Goal: Information Seeking & Learning: Learn about a topic

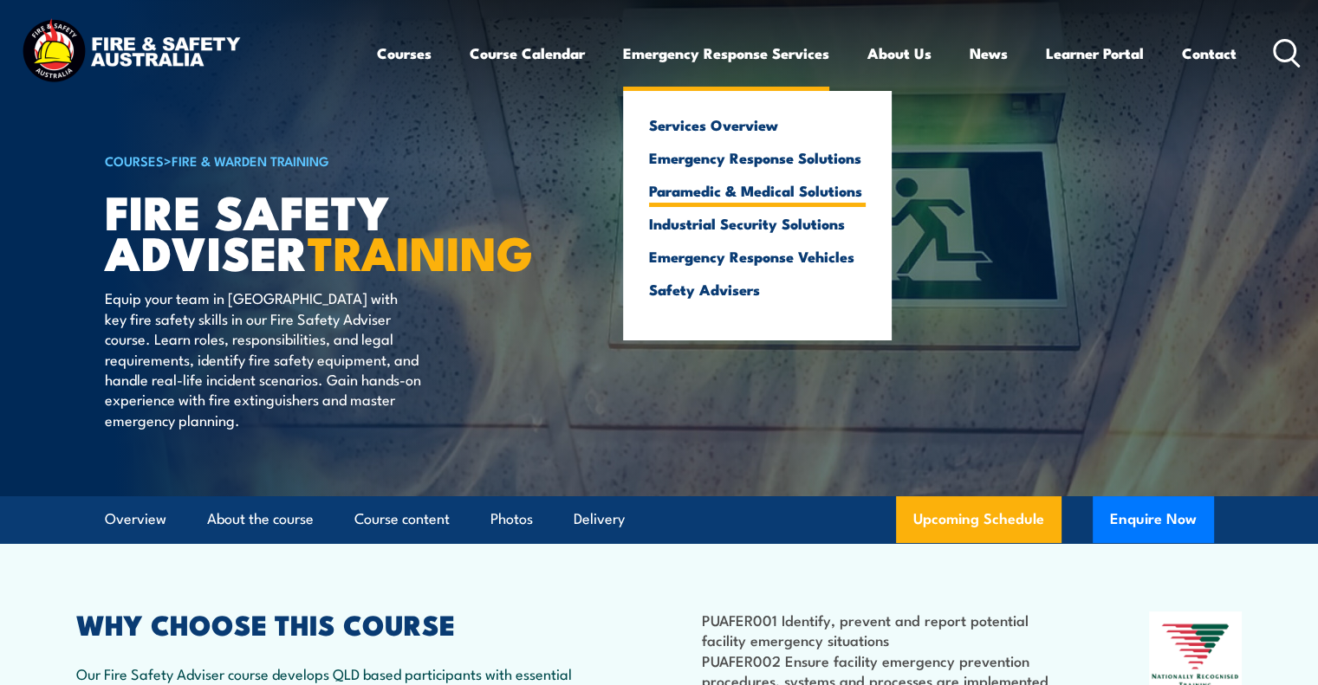
click at [749, 190] on link "Paramedic & Medical Solutions" at bounding box center [757, 191] width 217 height 16
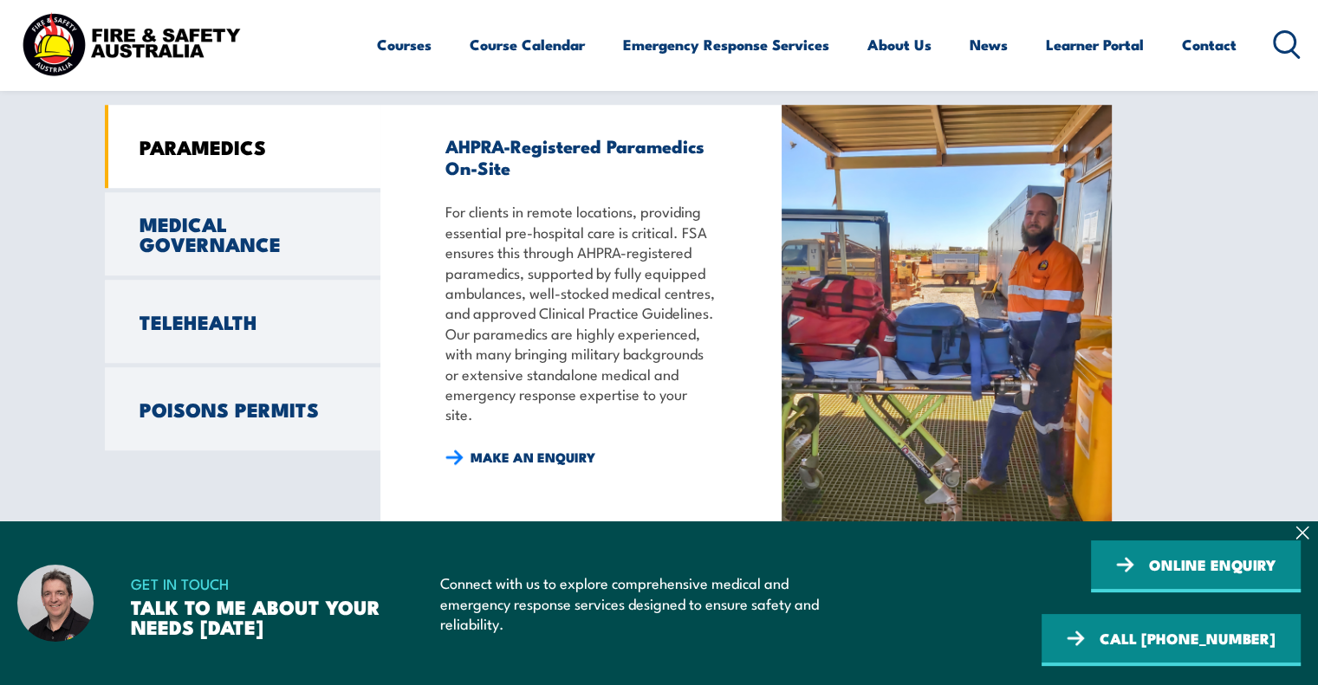
scroll to position [1386, 0]
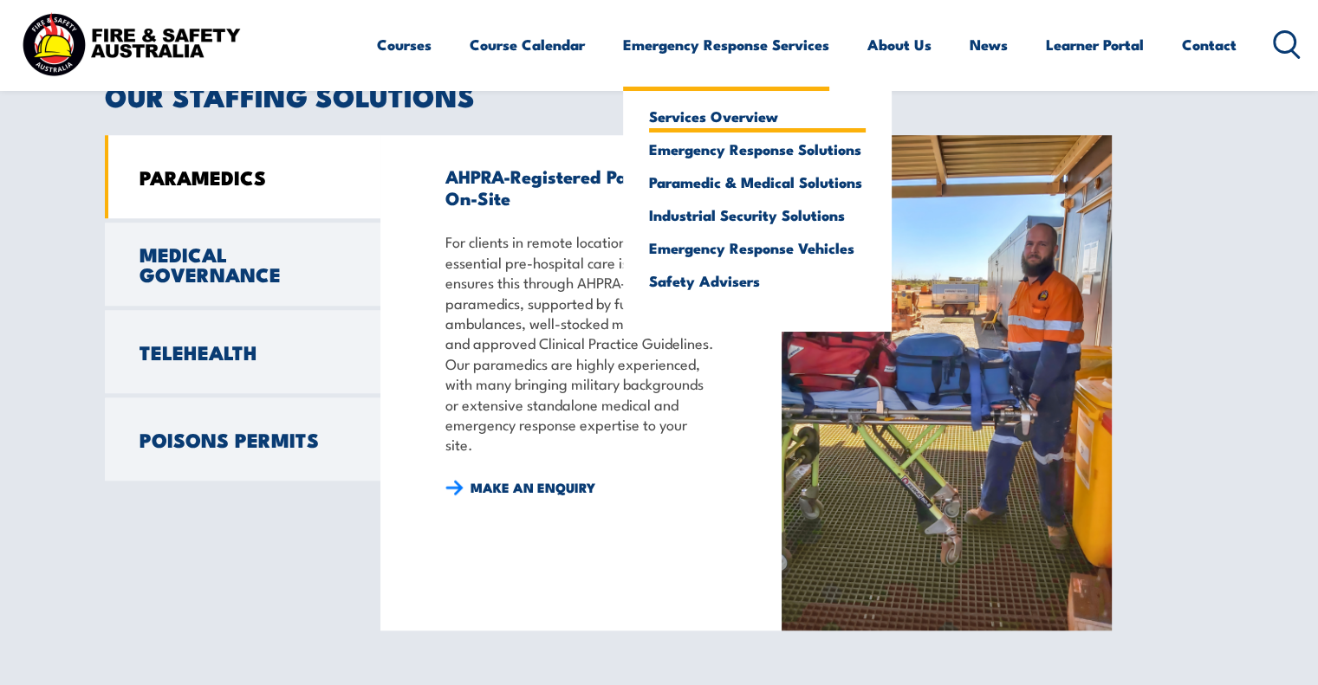
click at [724, 116] on link "Services Overview" at bounding box center [757, 116] width 217 height 16
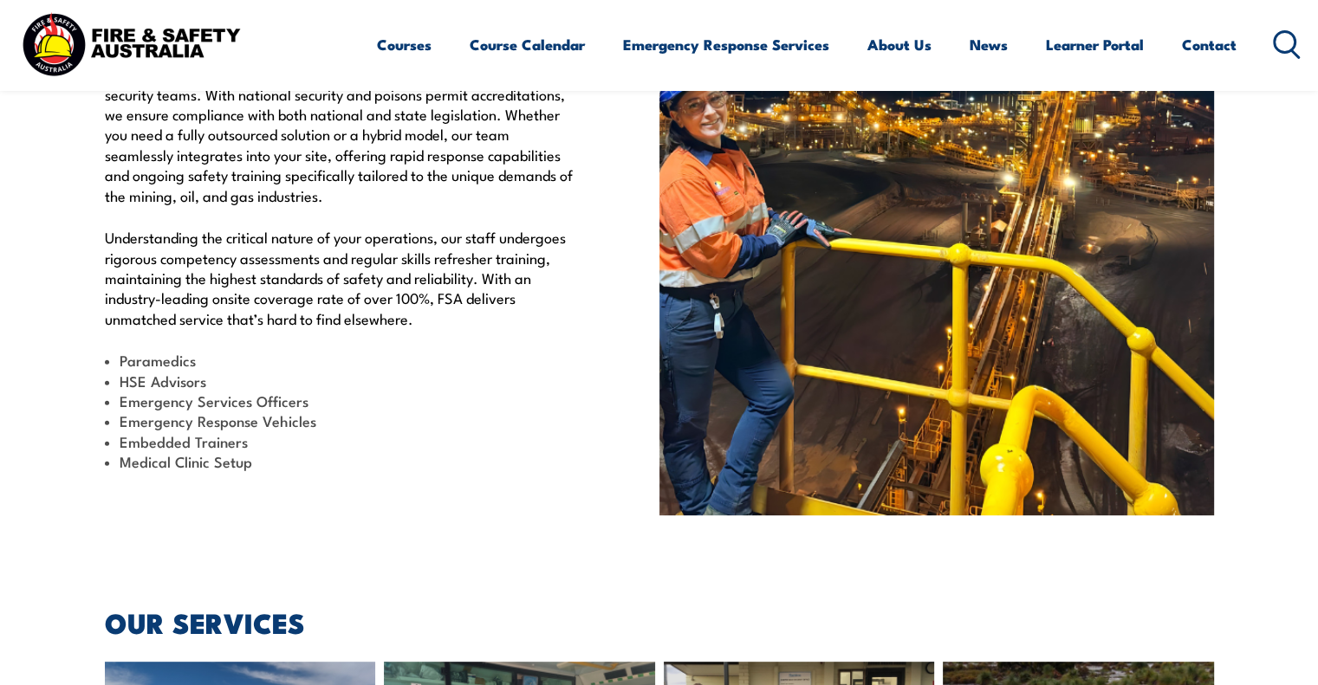
scroll to position [607, 0]
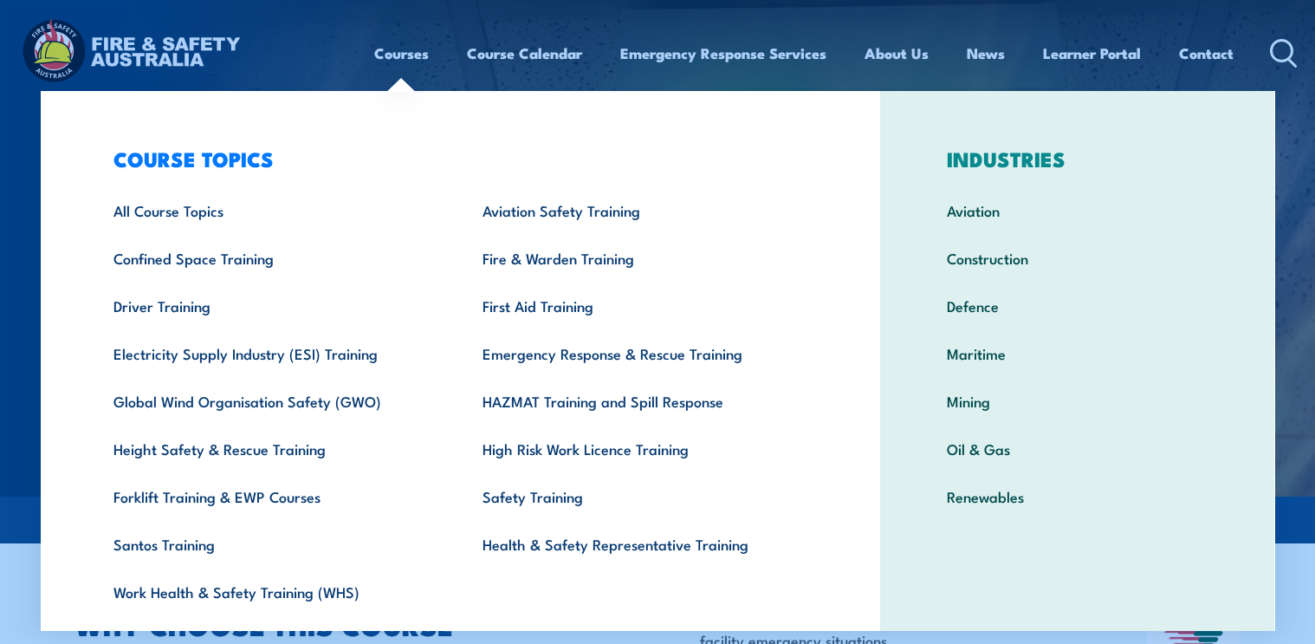
click at [396, 54] on link "Courses" at bounding box center [401, 53] width 55 height 46
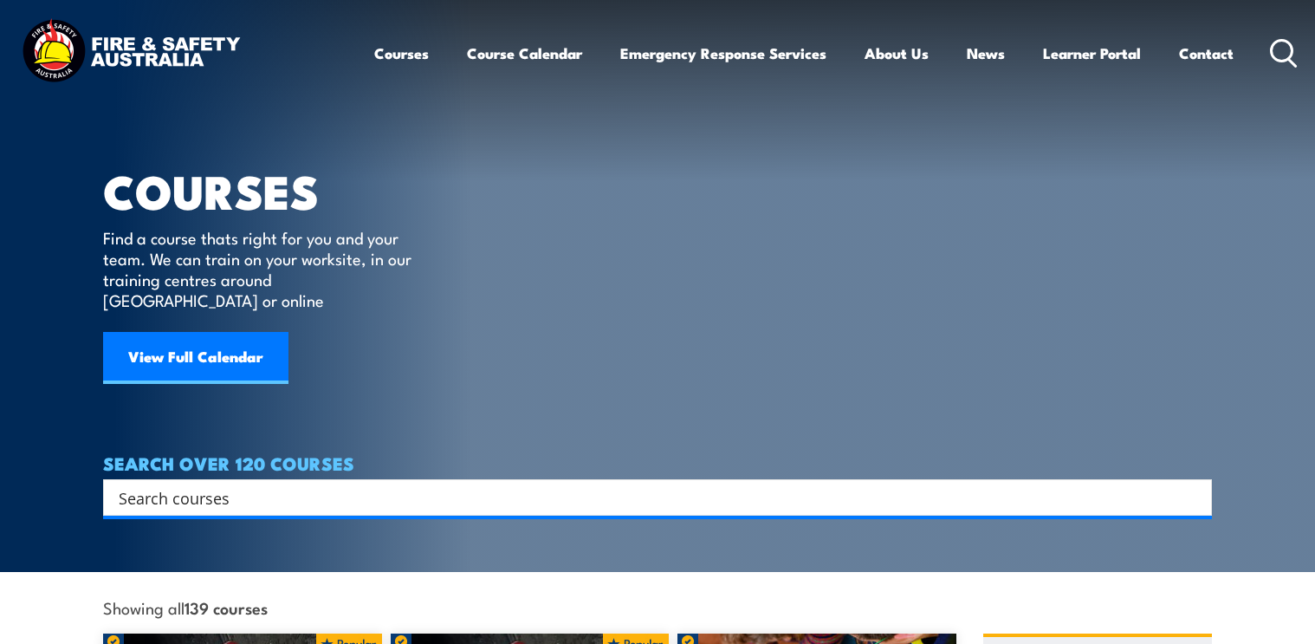
click at [280, 484] on input "Search input" at bounding box center [646, 497] width 1055 height 26
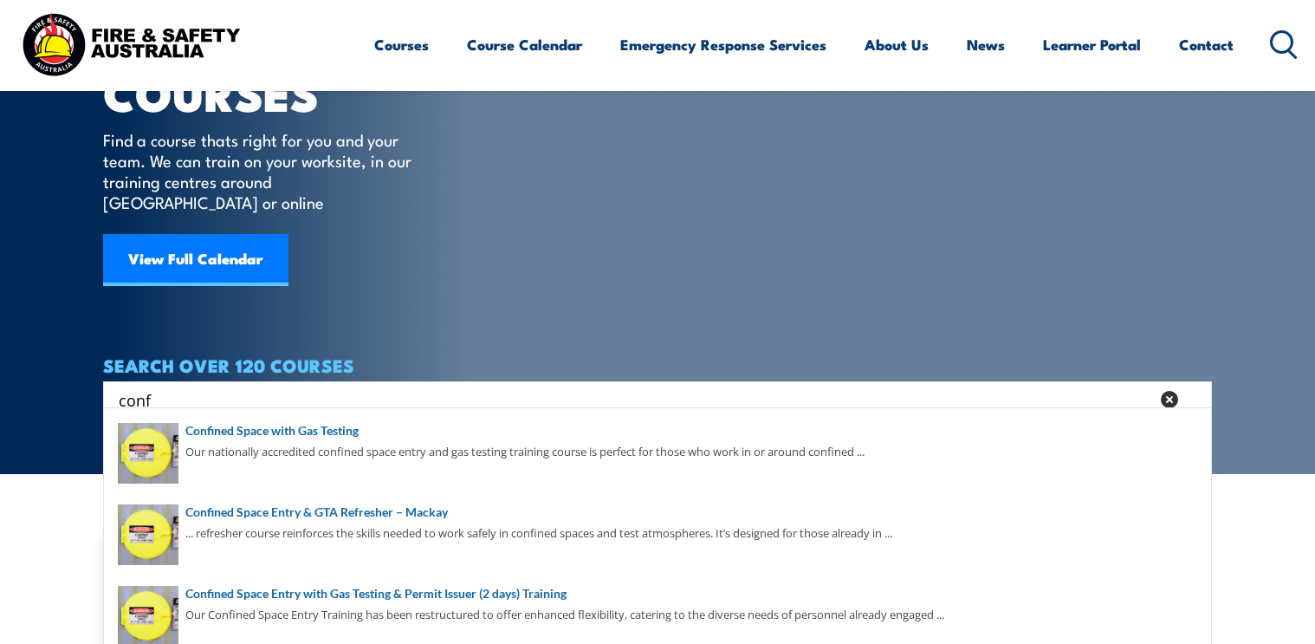
scroll to position [173, 0]
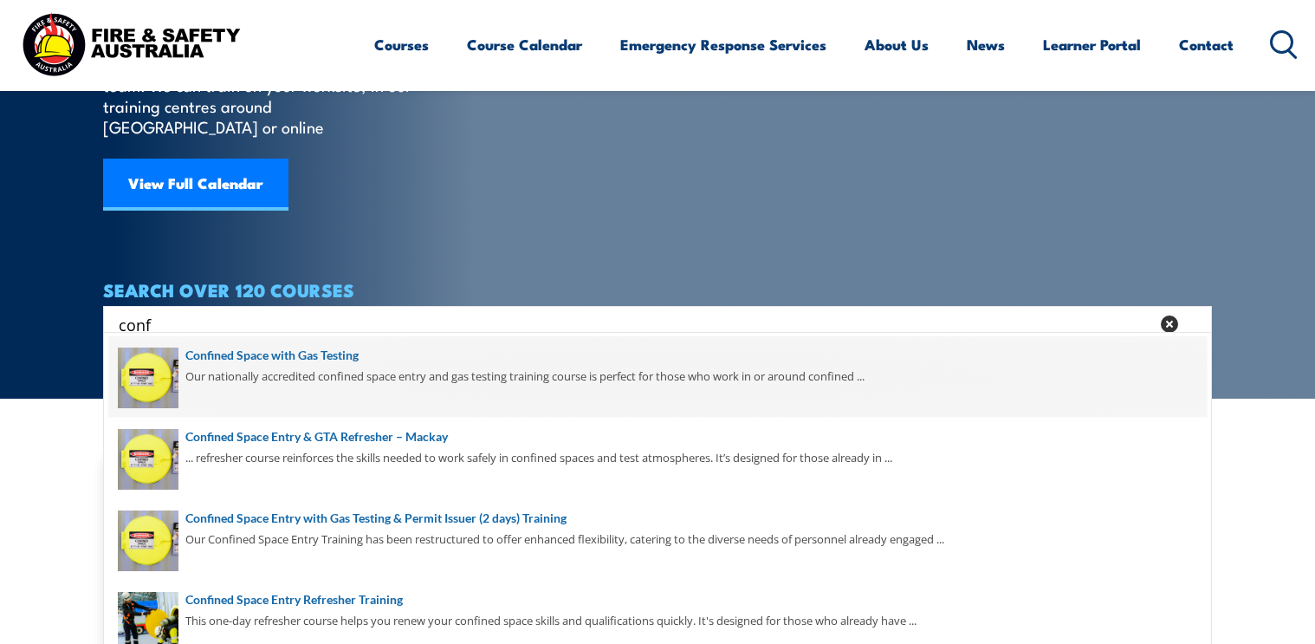
type input "conf"
click at [314, 363] on span at bounding box center [657, 376] width 1099 height 81
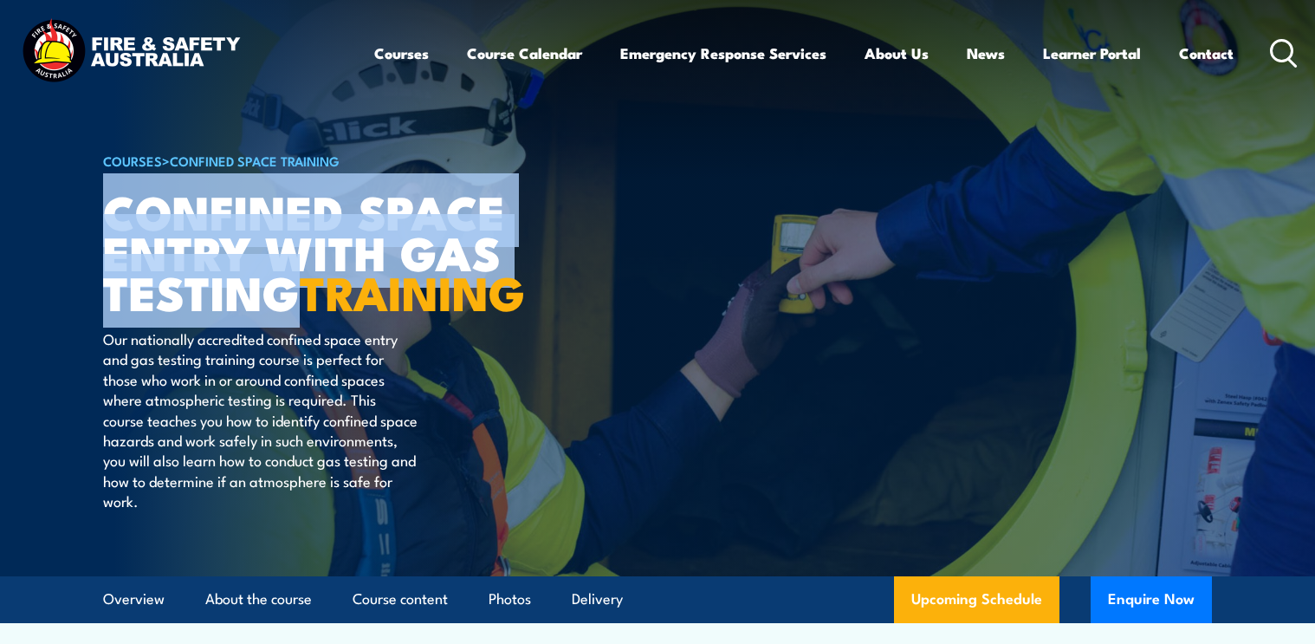
drag, startPoint x: 109, startPoint y: 213, endPoint x: 295, endPoint y: 292, distance: 201.5
click at [295, 292] on h1 "Confined Space Entry with Gas Testing TRAINING" at bounding box center [317, 251] width 428 height 121
copy h1 "Confined Space Entry with Gas Testing"
click at [1288, 54] on icon at bounding box center [1284, 53] width 28 height 29
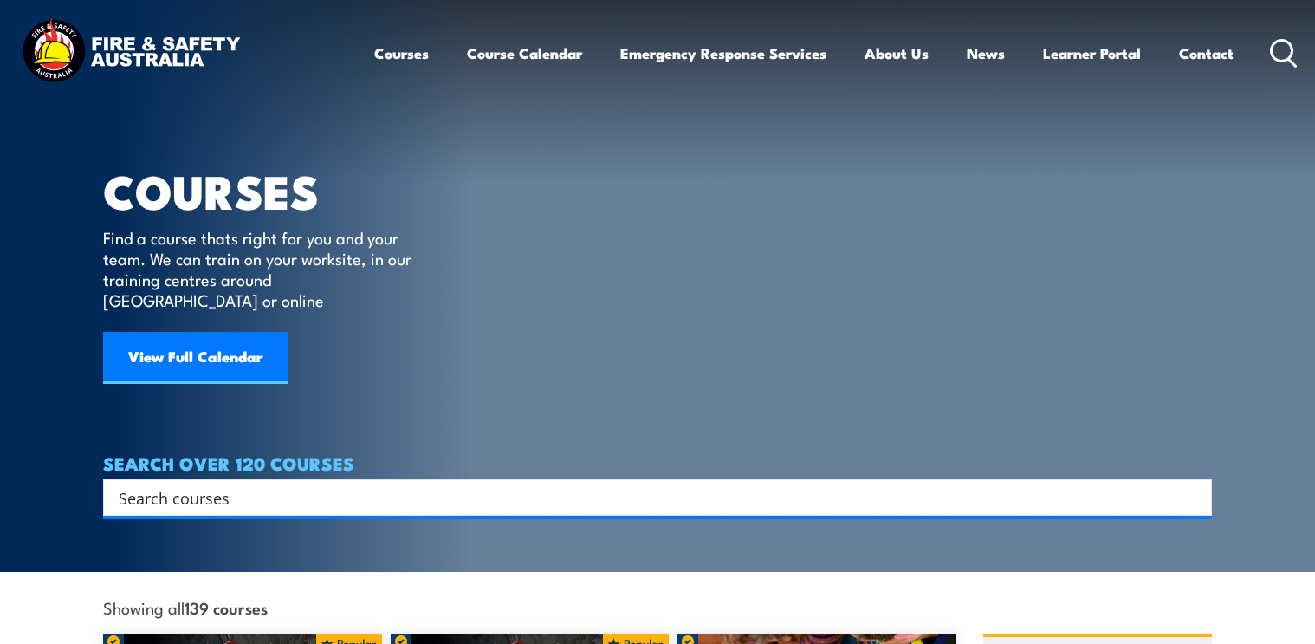
click at [204, 484] on input "Search input" at bounding box center [646, 497] width 1055 height 26
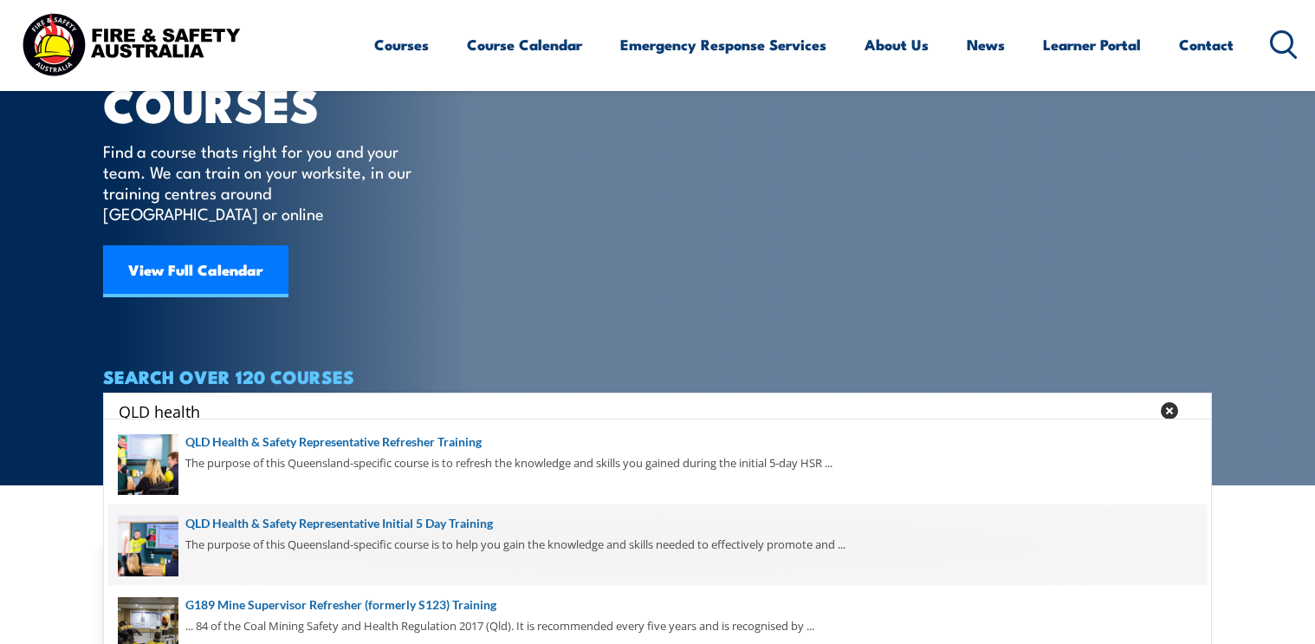
scroll to position [173, 0]
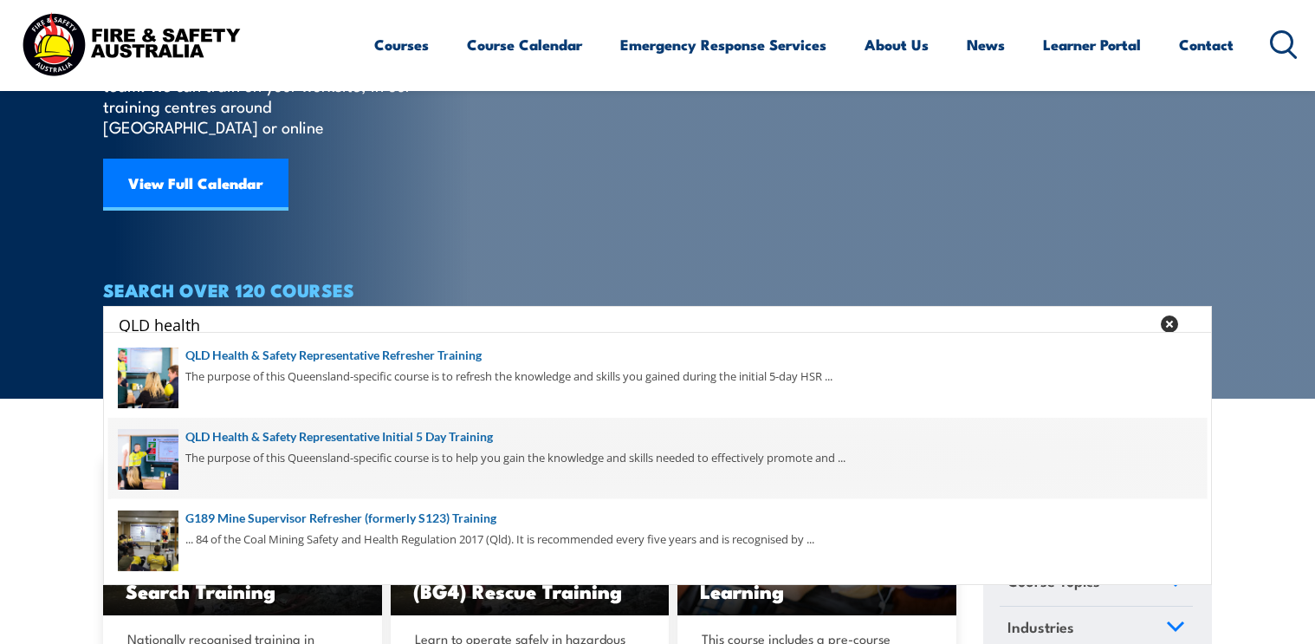
type input "QLD health"
click at [289, 441] on span at bounding box center [657, 458] width 1099 height 81
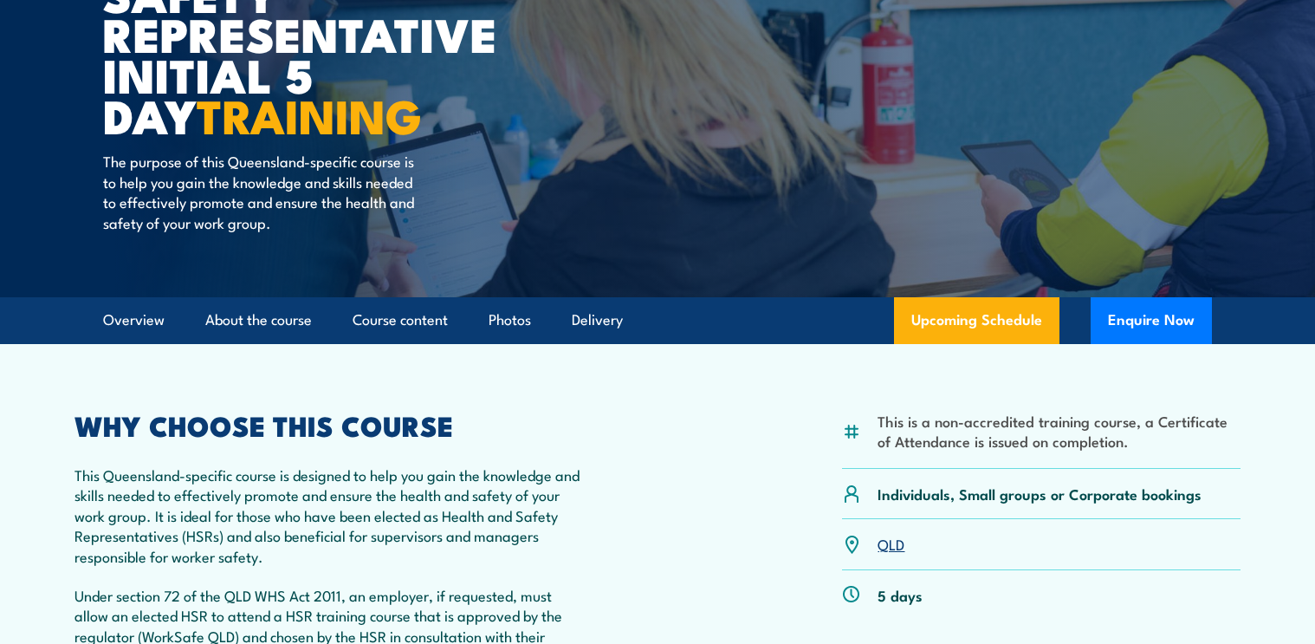
scroll to position [260, 0]
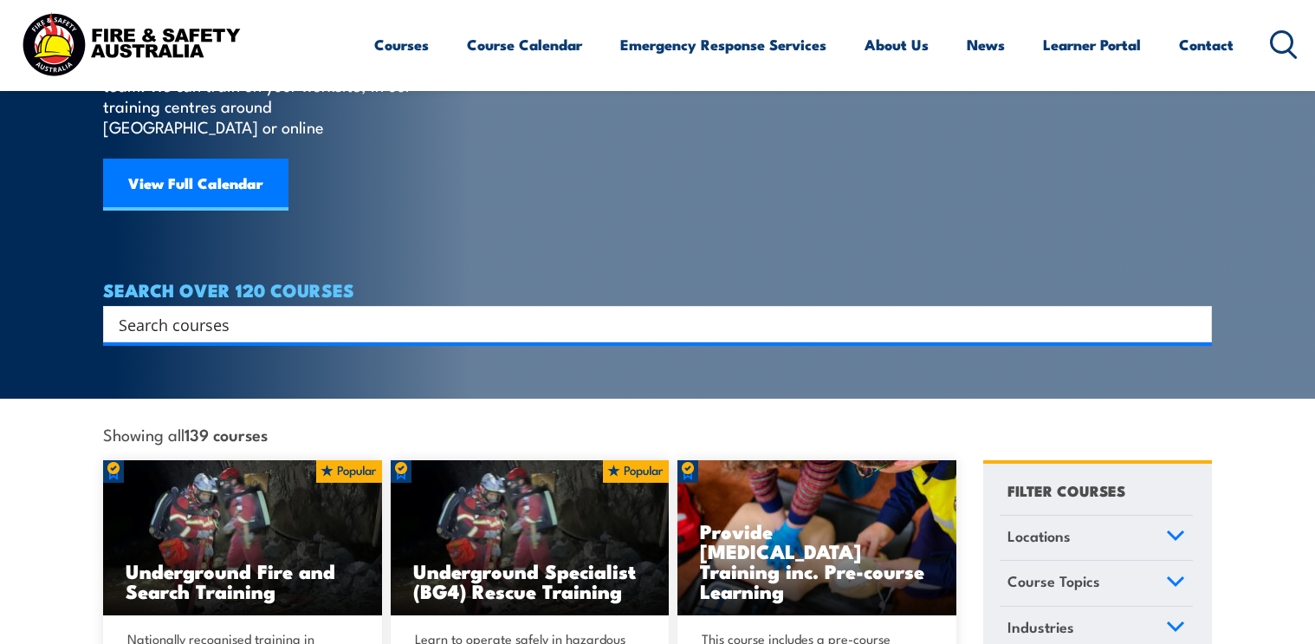
scroll to position [173, 0]
click at [239, 311] on input "Search input" at bounding box center [646, 324] width 1055 height 26
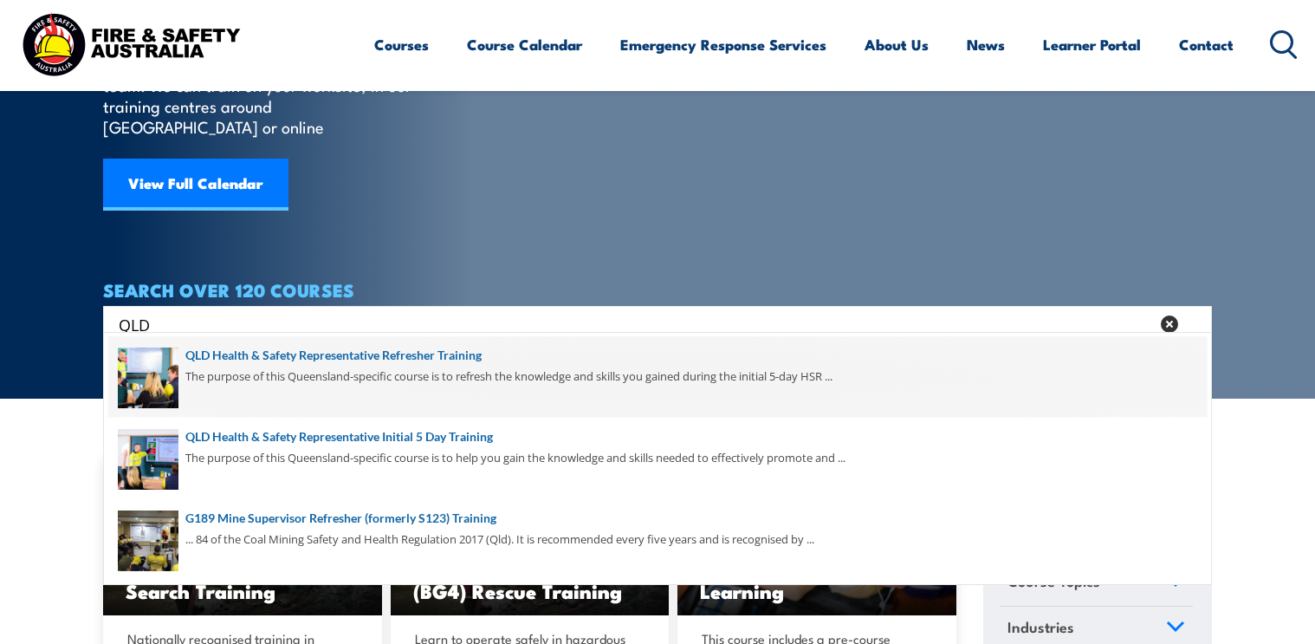
type input "QLD"
click at [307, 360] on span at bounding box center [657, 376] width 1099 height 81
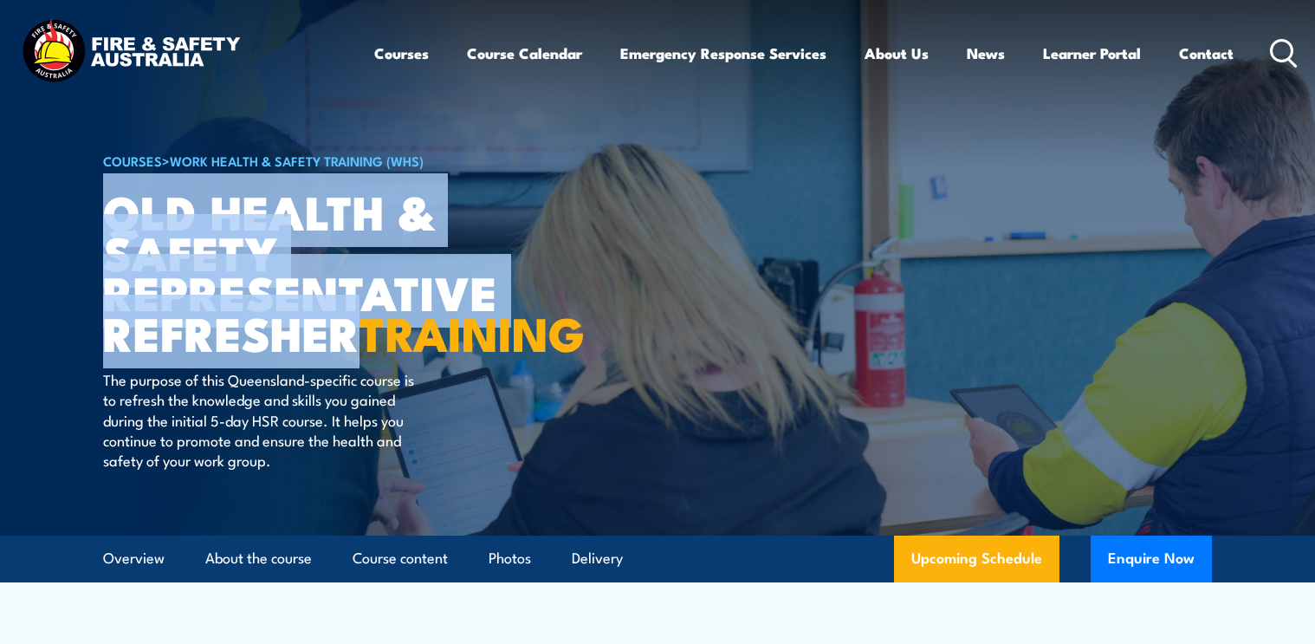
drag, startPoint x: 105, startPoint y: 211, endPoint x: 354, endPoint y: 331, distance: 275.9
click at [354, 331] on h1 "QLD Health & Safety Representative Refresher TRAINING" at bounding box center [317, 272] width 428 height 162
copy h1 "QLD Health & Safety Representative Refresher"
click at [1291, 48] on circle at bounding box center [1282, 50] width 21 height 21
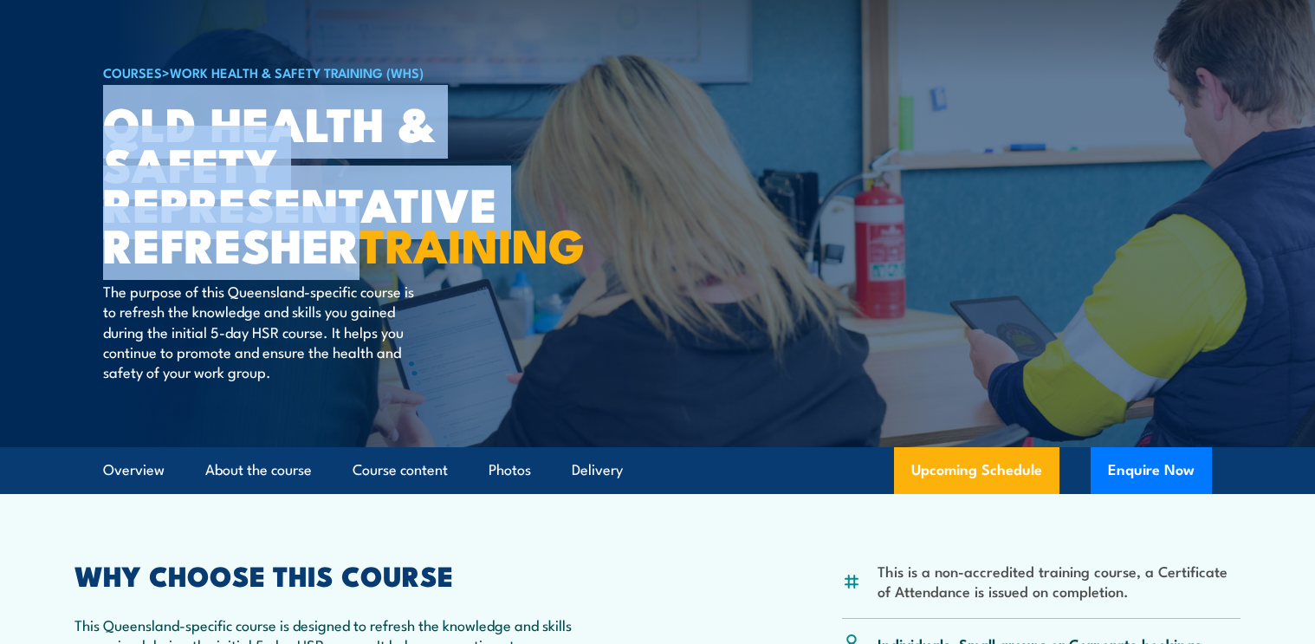
scroll to position [173, 0]
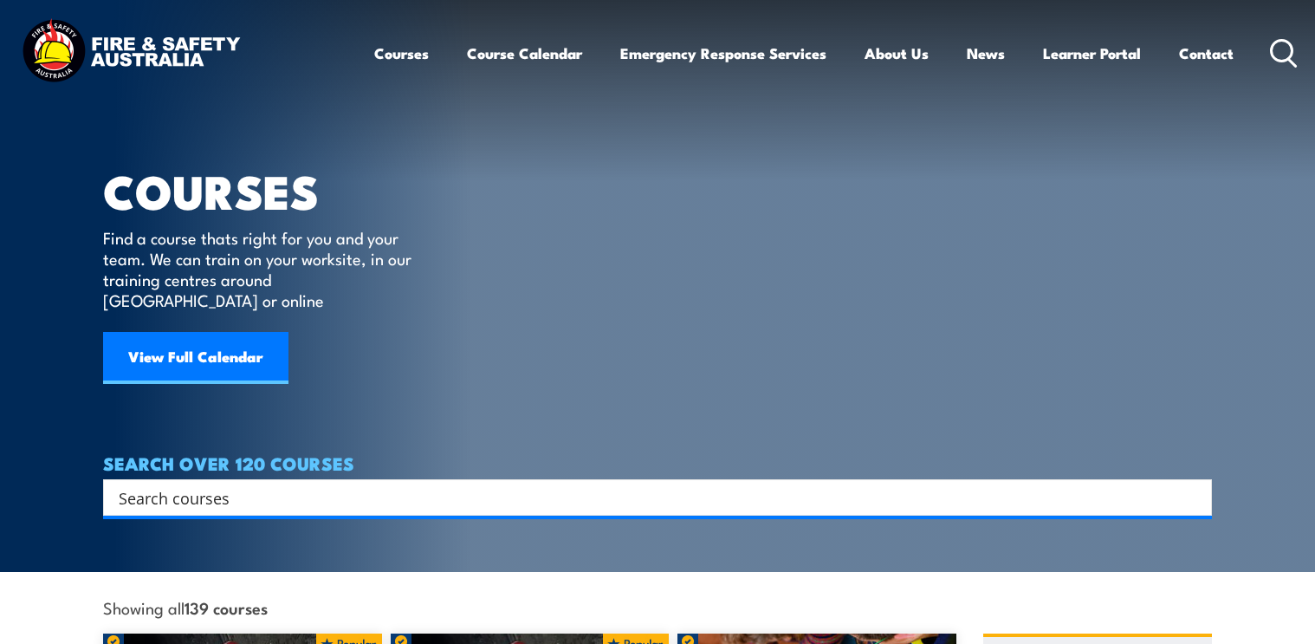
click at [262, 484] on input "Search input" at bounding box center [646, 497] width 1055 height 26
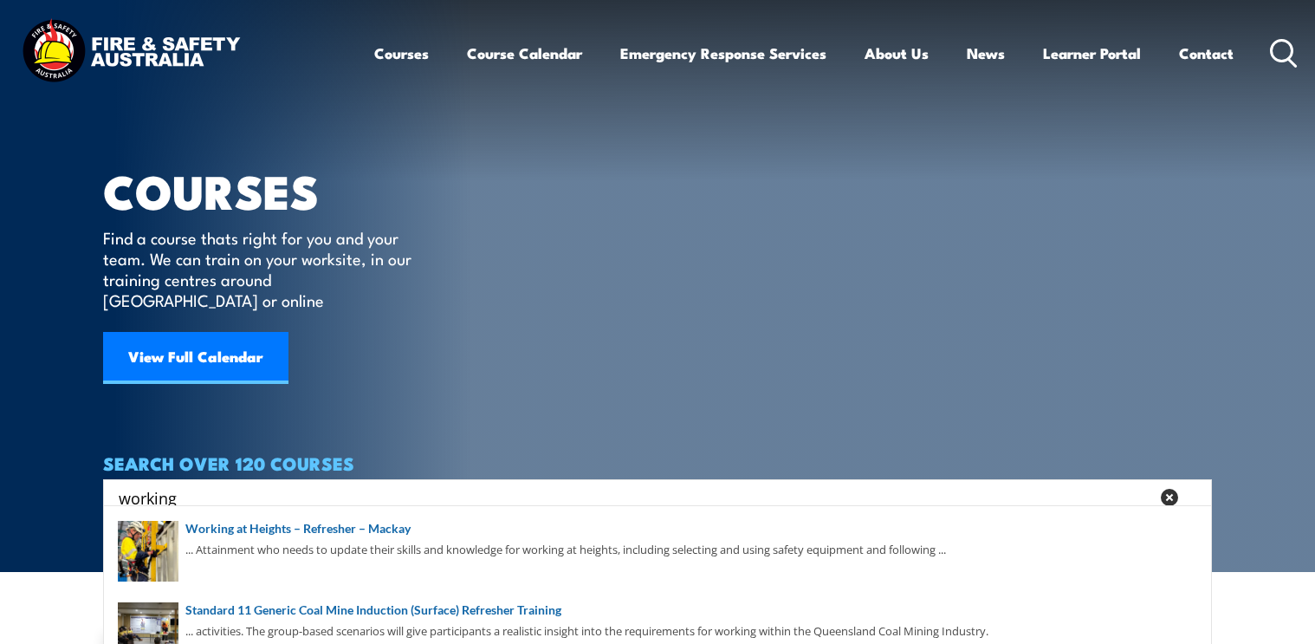
drag, startPoint x: 202, startPoint y: 480, endPoint x: 44, endPoint y: 471, distance: 157.9
click at [44, 471] on section "COURSES Find a course thats right for you and your team. We can train on your w…" at bounding box center [657, 286] width 1315 height 572
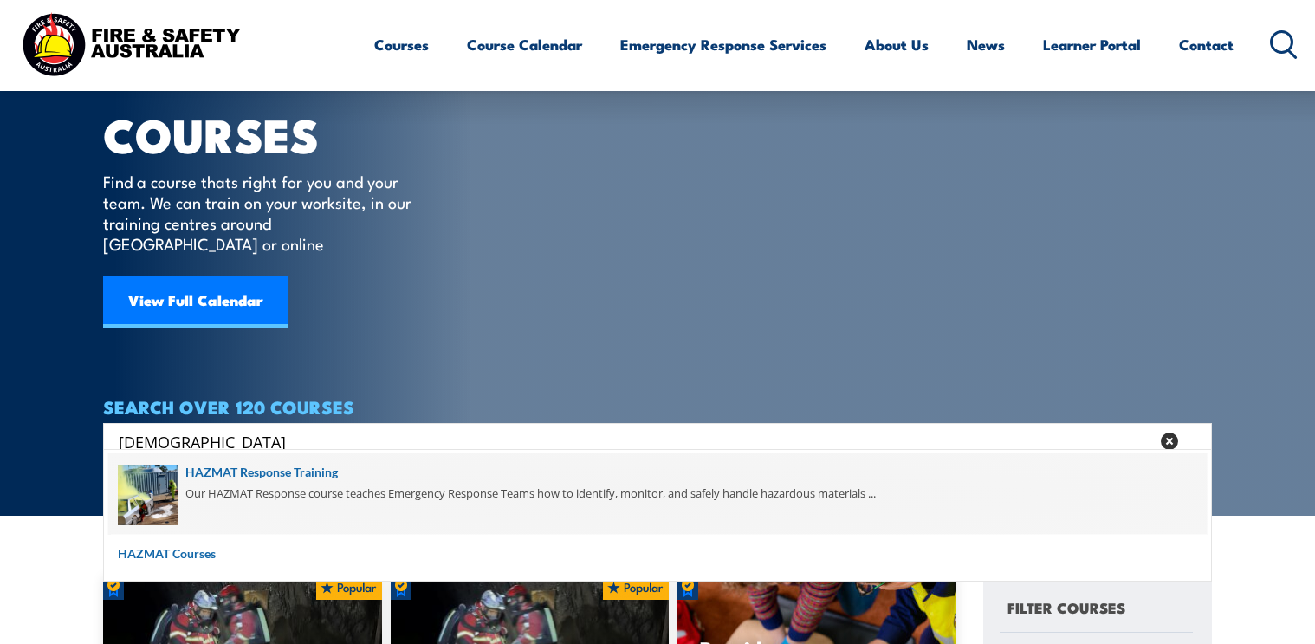
scroll to position [87, 0]
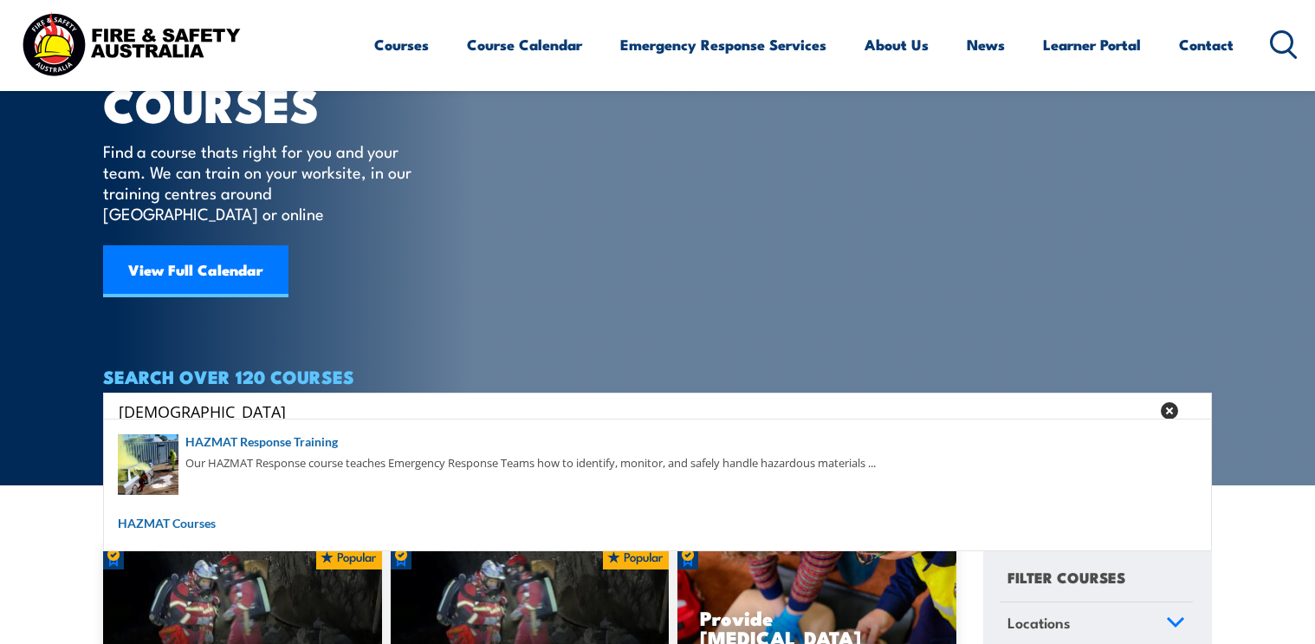
drag, startPoint x: 202, startPoint y: 389, endPoint x: 25, endPoint y: 399, distance: 177.0
click at [25, 399] on section "COURSES Find a course thats right for you and your team. We can train on your w…" at bounding box center [657, 199] width 1315 height 572
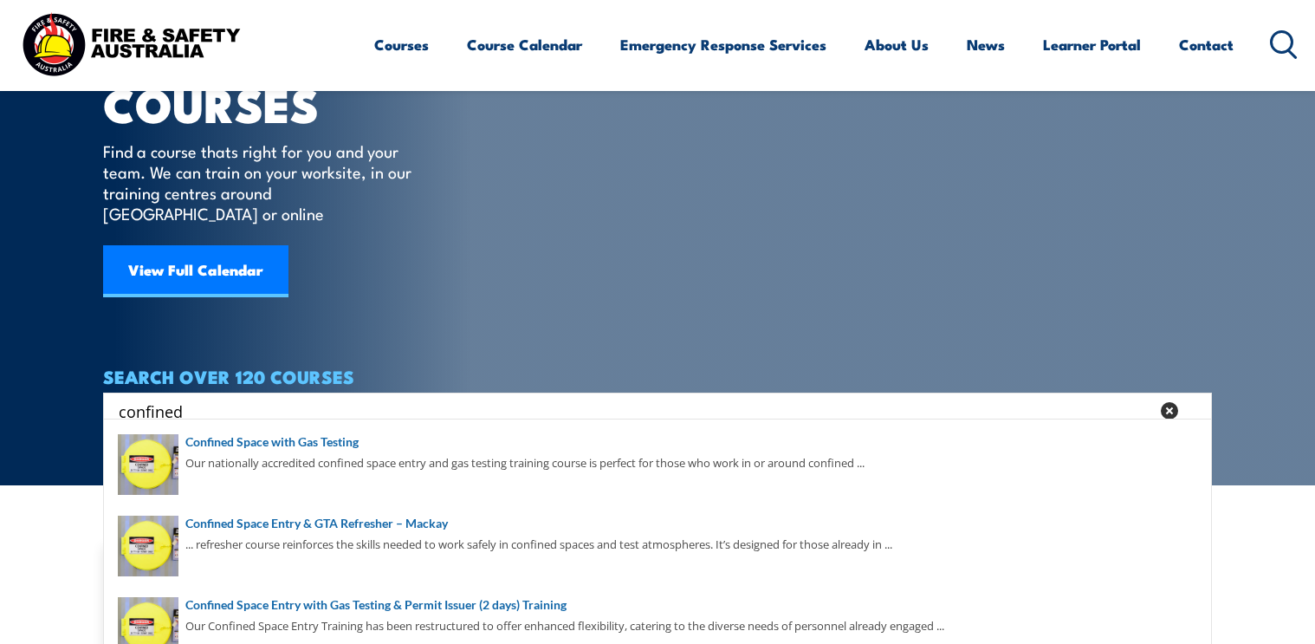
type input "confined"
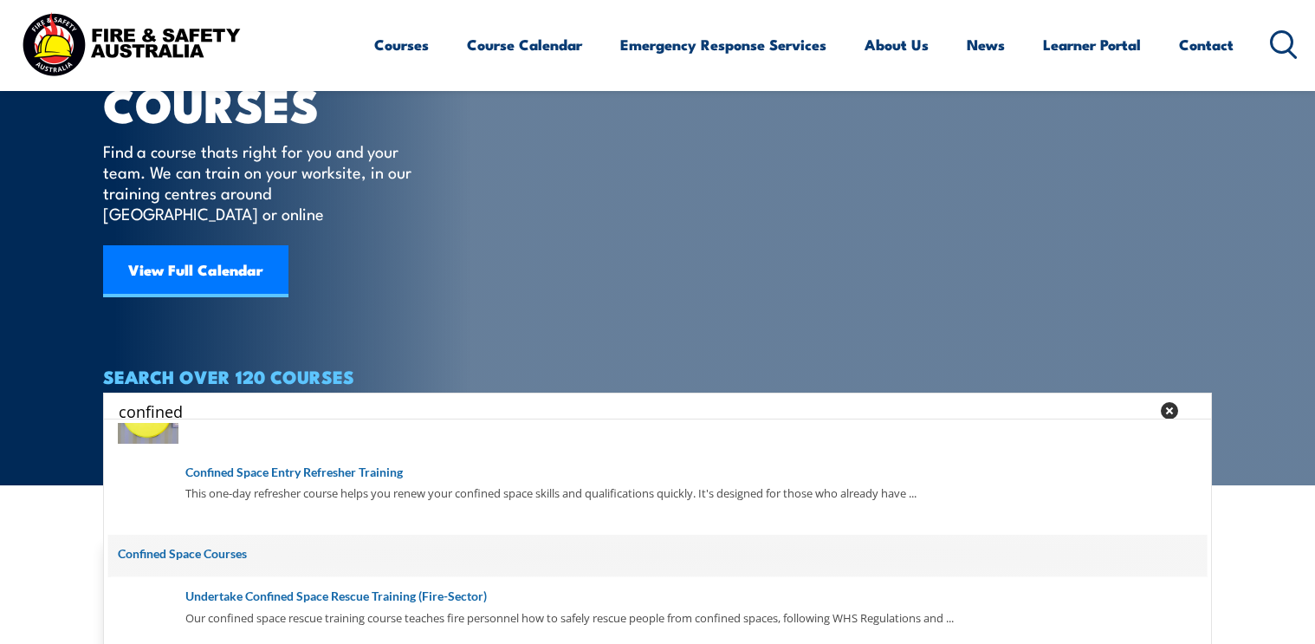
scroll to position [173, 0]
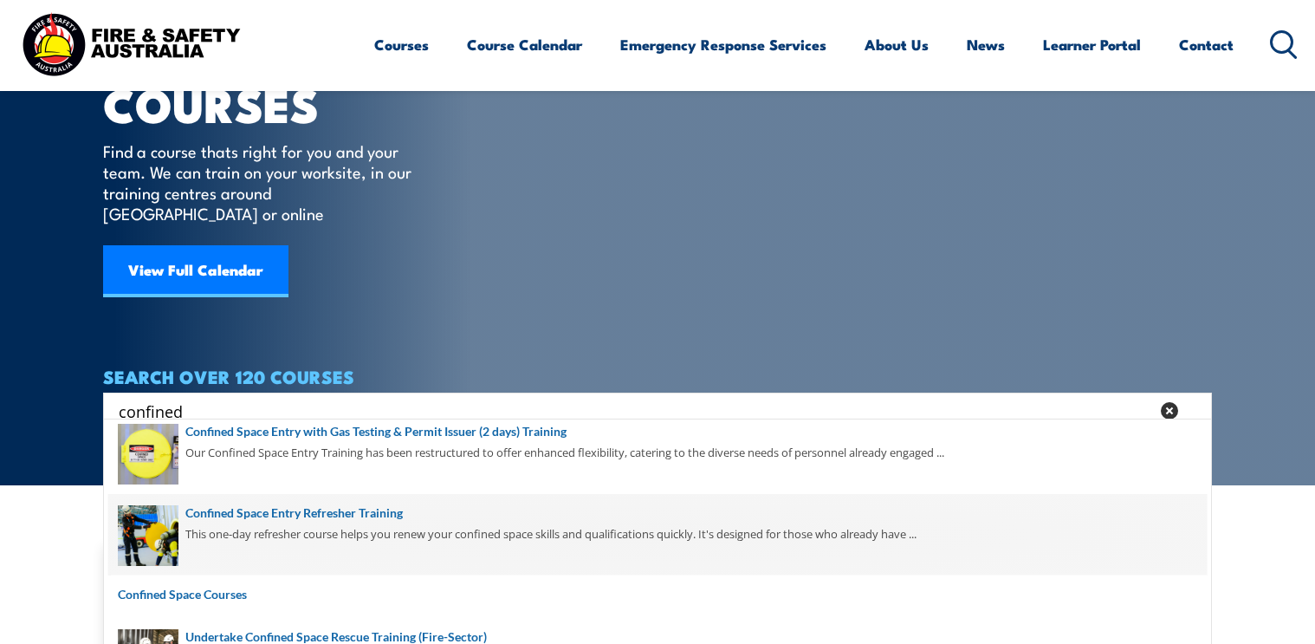
click at [335, 509] on span at bounding box center [657, 534] width 1099 height 81
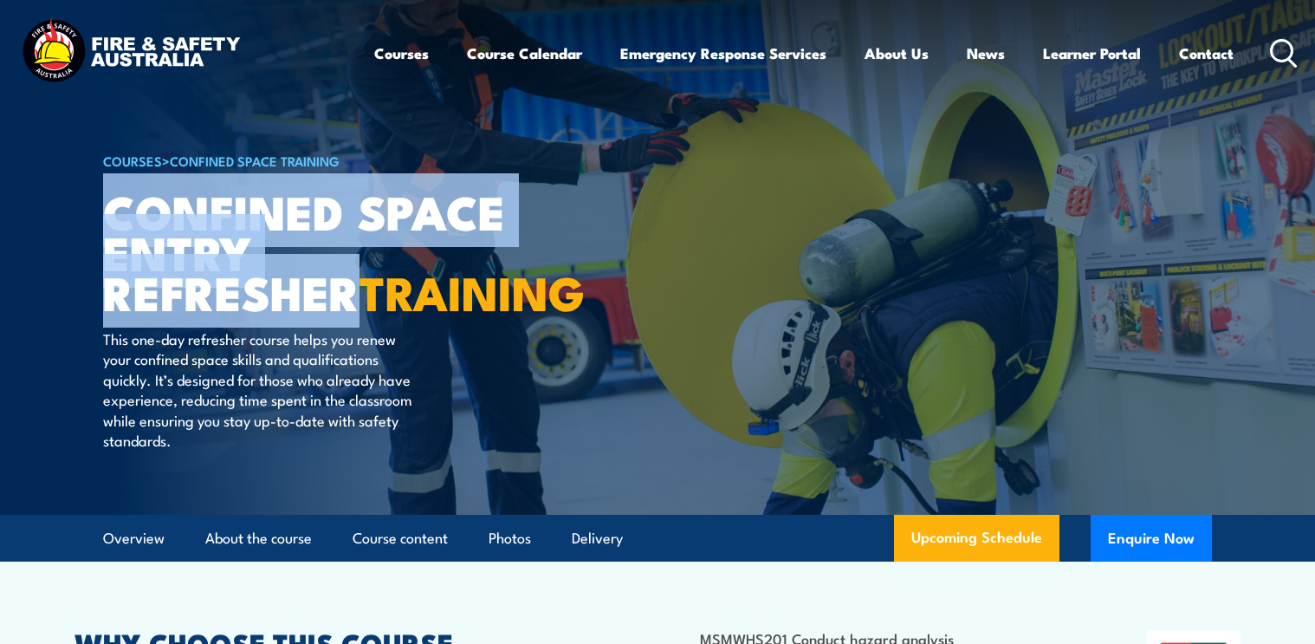
drag, startPoint x: 105, startPoint y: 212, endPoint x: 555, endPoint y: 244, distance: 450.8
click at [555, 244] on article "COURSES > Confined Space Training Confined Space Entry Refresher TRAINING This …" at bounding box center [657, 257] width 1109 height 515
copy h1 "Confined Space Entry Refresher"
click at [1281, 46] on icon at bounding box center [1284, 53] width 28 height 29
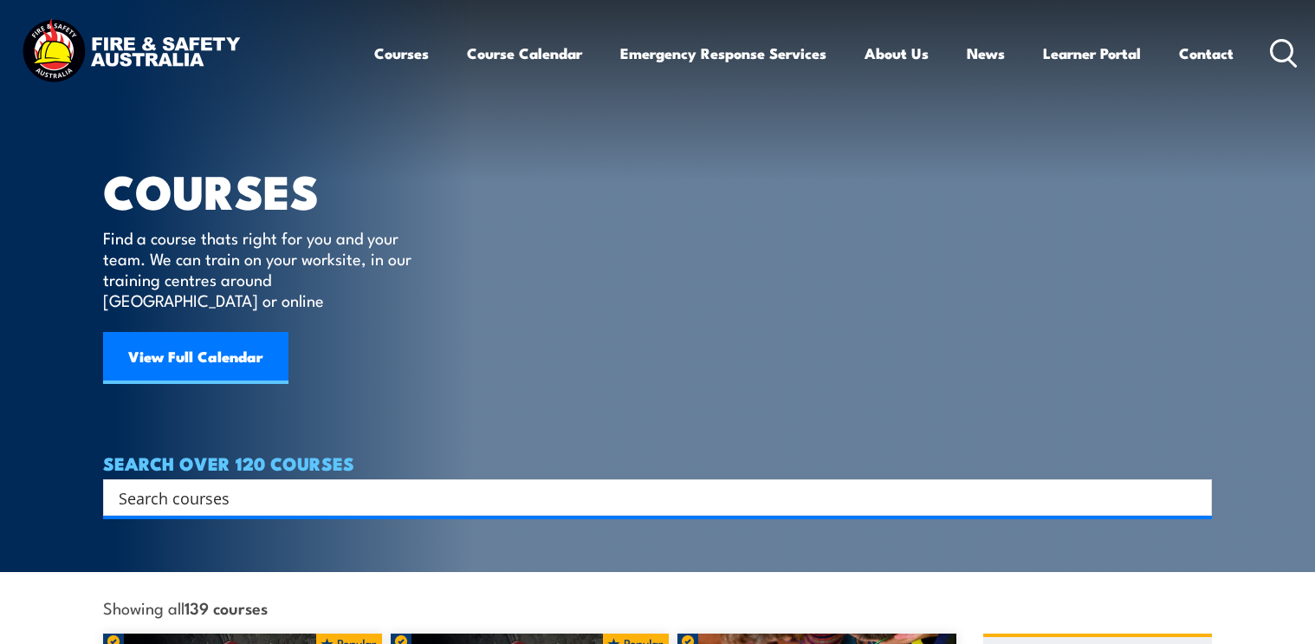
click at [230, 484] on input "Search input" at bounding box center [646, 497] width 1055 height 26
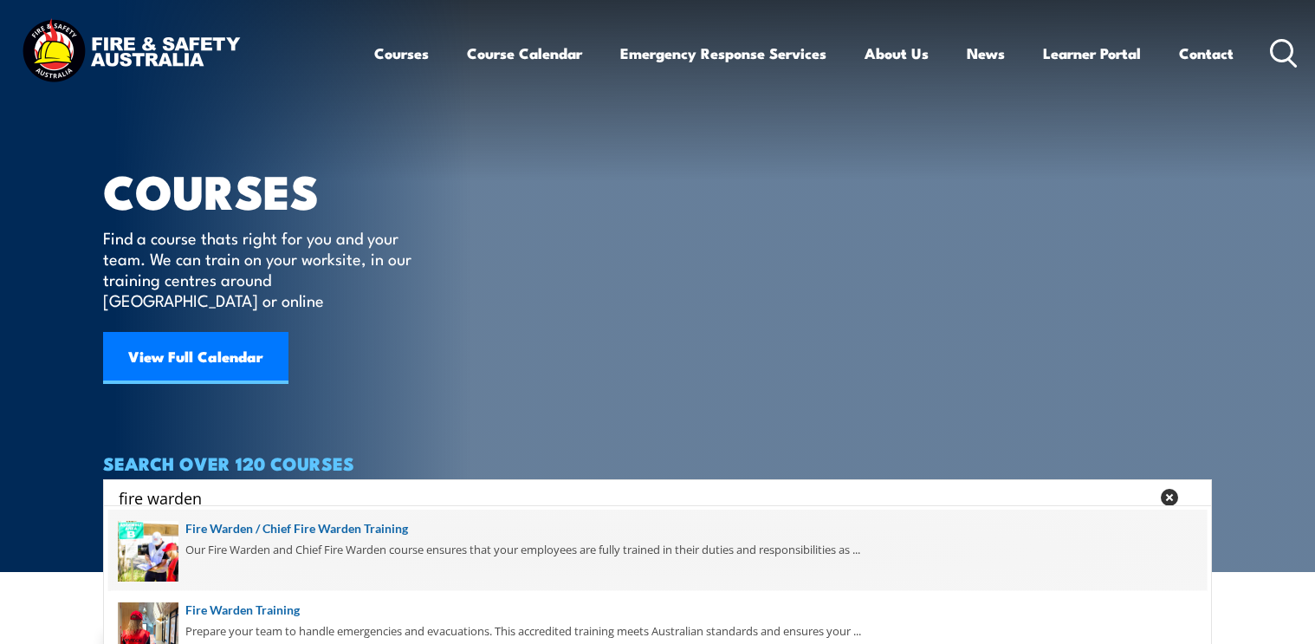
type input "fire warden"
click at [274, 523] on span at bounding box center [657, 549] width 1099 height 81
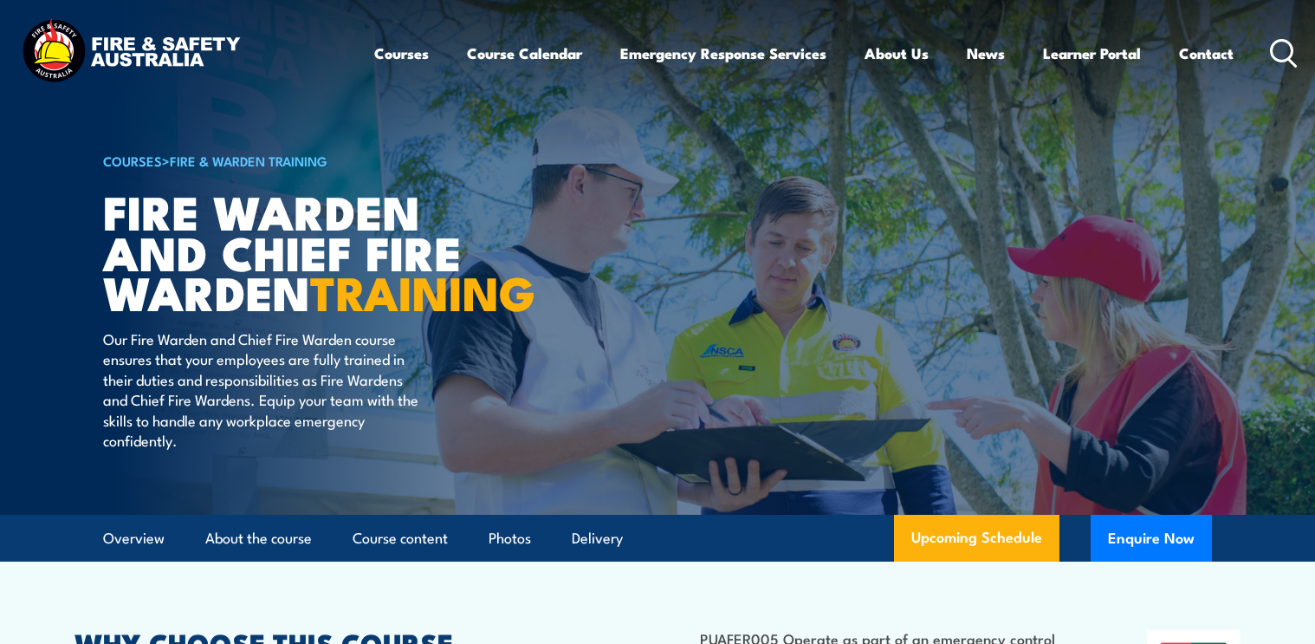
click at [1278, 54] on icon at bounding box center [1284, 53] width 28 height 29
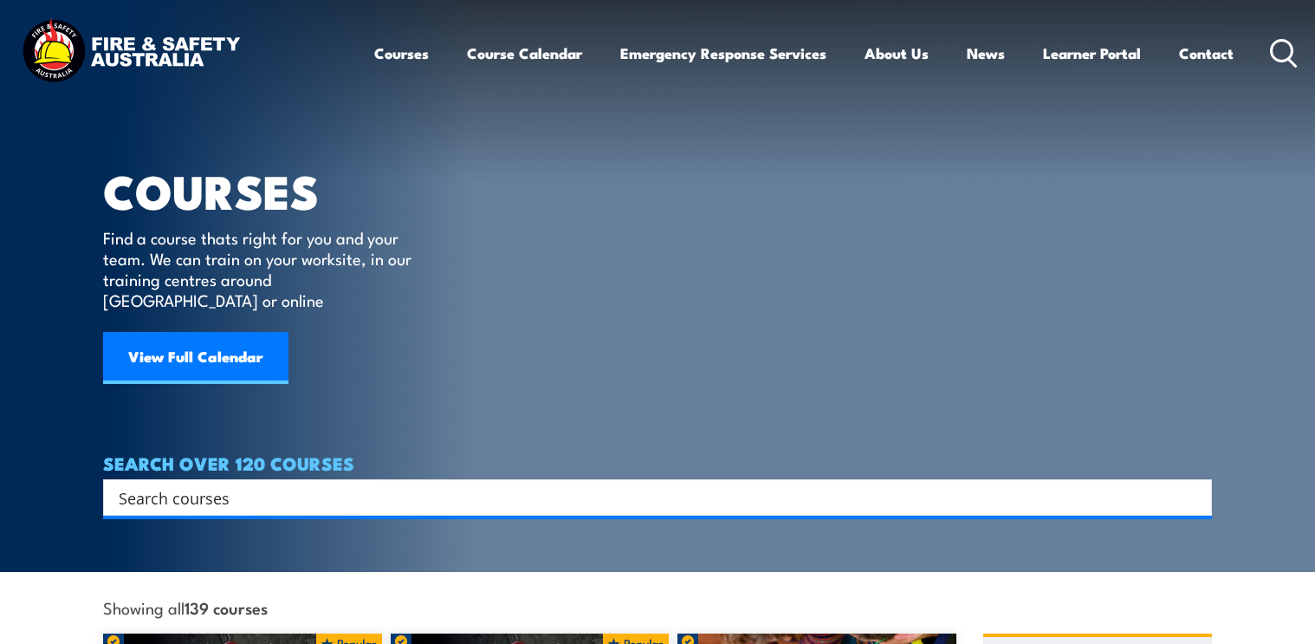
click at [211, 484] on input "Search input" at bounding box center [646, 497] width 1055 height 26
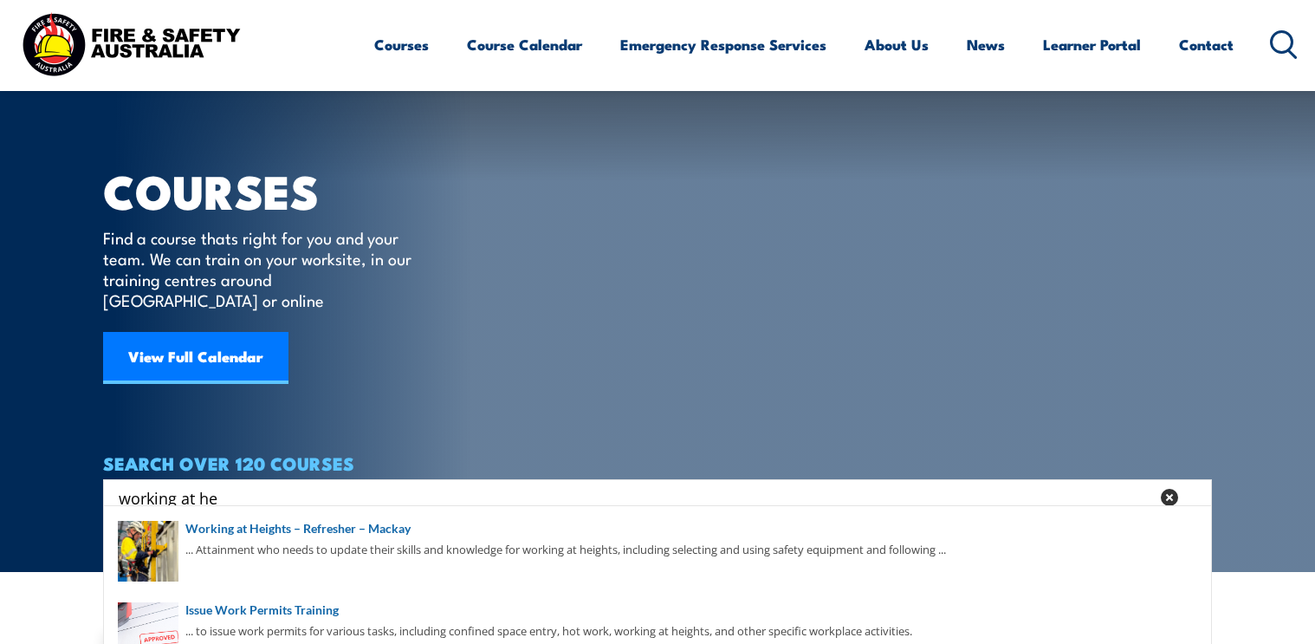
scroll to position [87, 0]
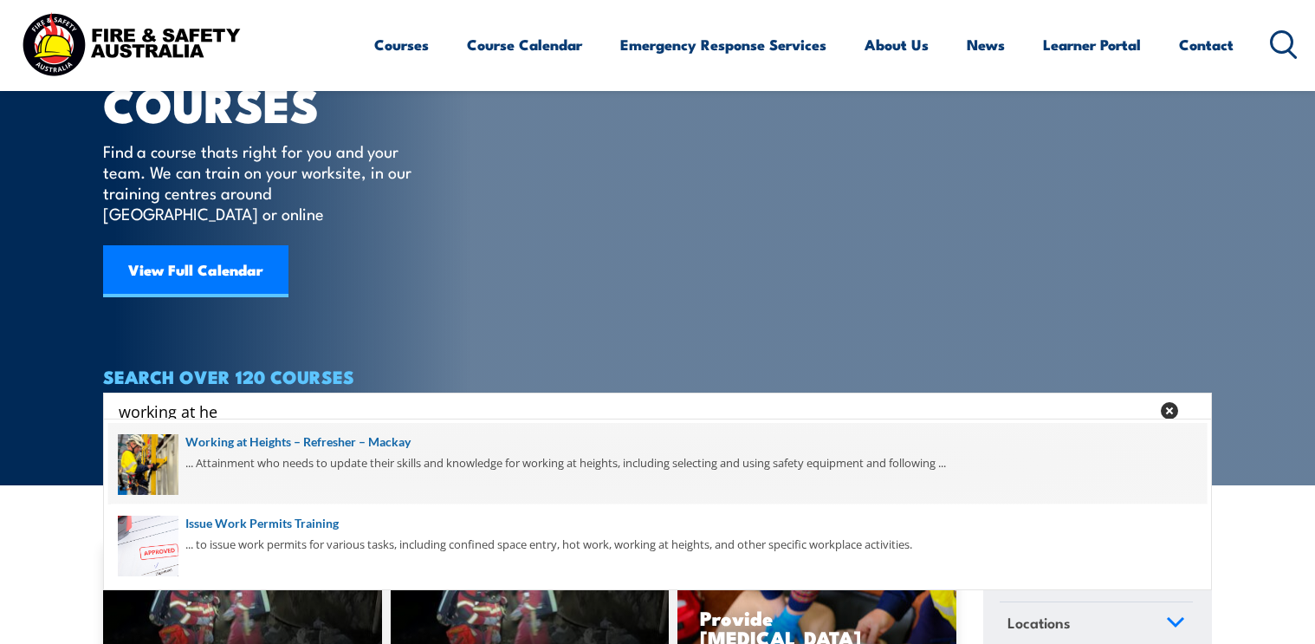
type input "working at he"
click at [289, 438] on span at bounding box center [657, 463] width 1099 height 81
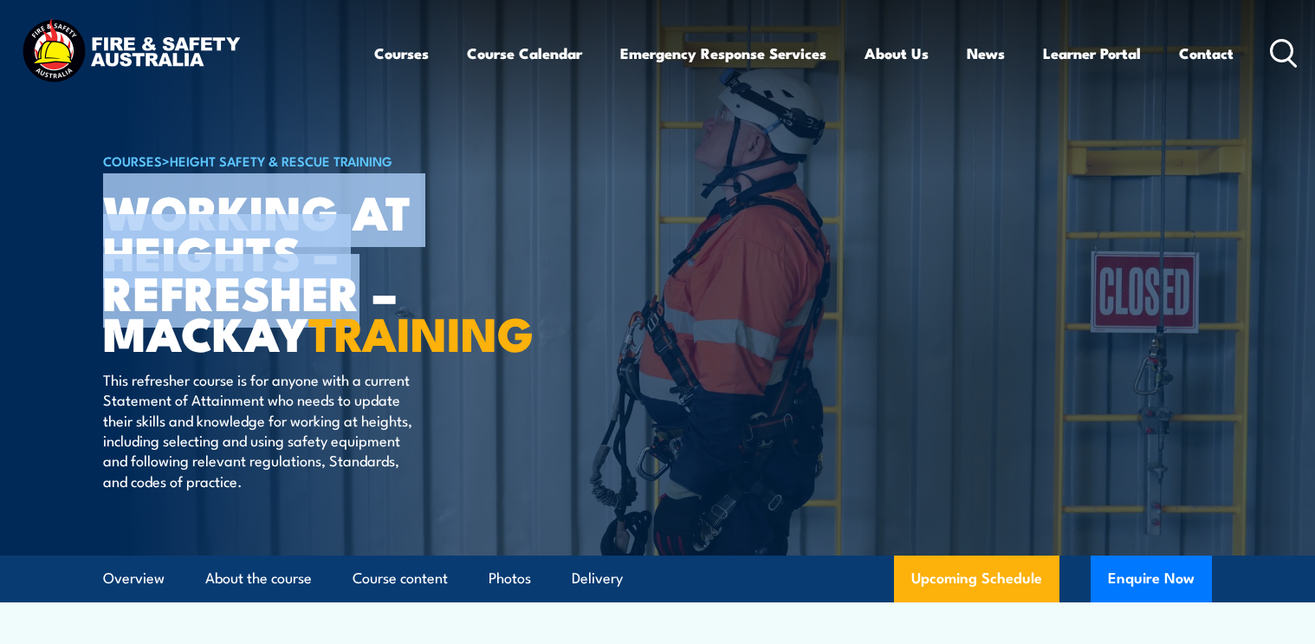
drag, startPoint x: 109, startPoint y: 208, endPoint x: 386, endPoint y: 290, distance: 288.4
click at [365, 295] on h1 "Working at heights – refresher – Mackay TRAINING" at bounding box center [317, 272] width 428 height 162
copy h1 "Working at heights – refresher"
